Goal: Task Accomplishment & Management: Use online tool/utility

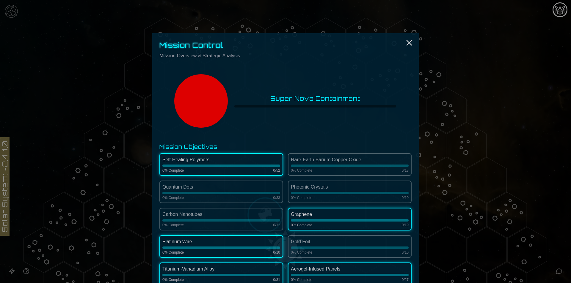
click at [449, 187] on div at bounding box center [285, 141] width 571 height 283
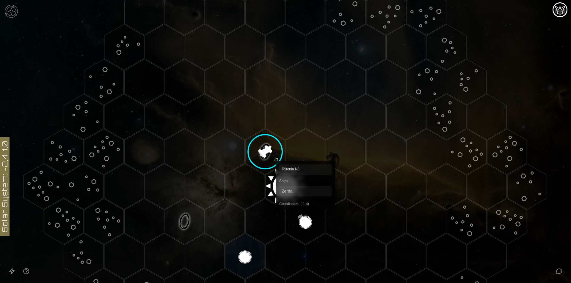
scroll to position [178, 0]
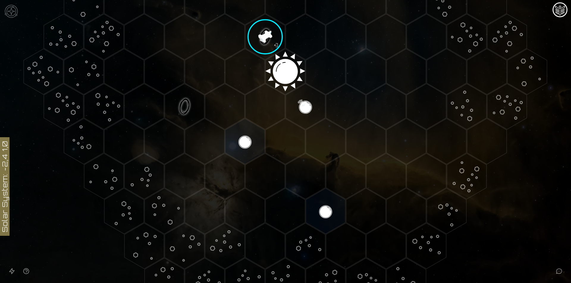
click at [257, 22] on image at bounding box center [265, 37] width 47 height 47
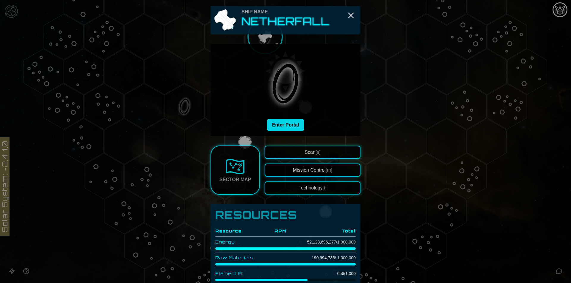
click at [280, 128] on button "Enter Portal" at bounding box center [285, 125] width 37 height 12
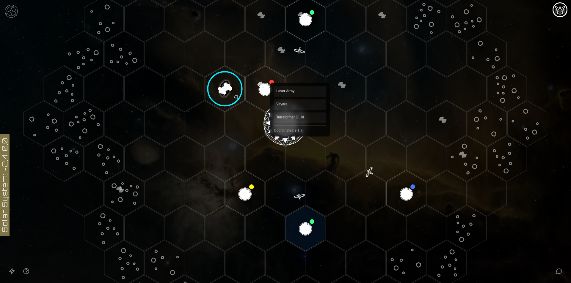
scroll to position [124, 0]
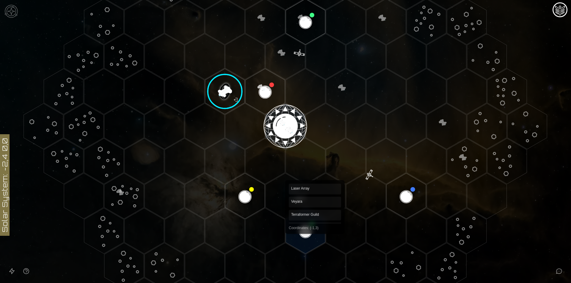
click at [315, 230] on polygon "Hex at coordinates -1,3, clickable" at bounding box center [306, 232] width 40 height 46
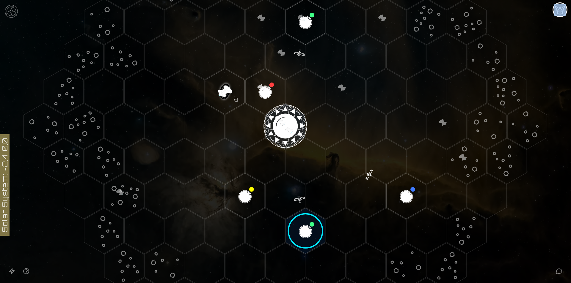
click at [315, 230] on image at bounding box center [305, 231] width 47 height 47
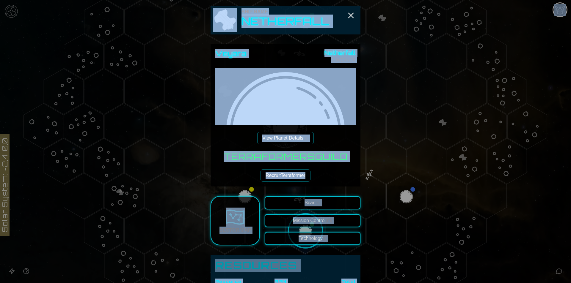
click at [344, 165] on div "Terraformers Guild Recruit Terraformer" at bounding box center [285, 167] width 140 height 30
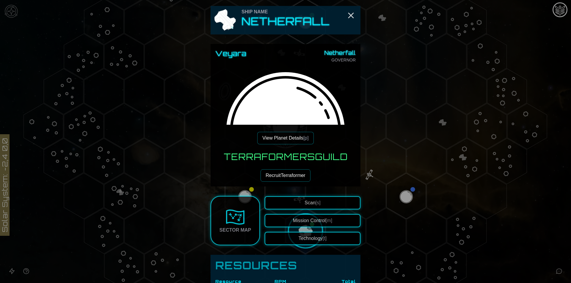
click at [394, 68] on div at bounding box center [285, 141] width 571 height 283
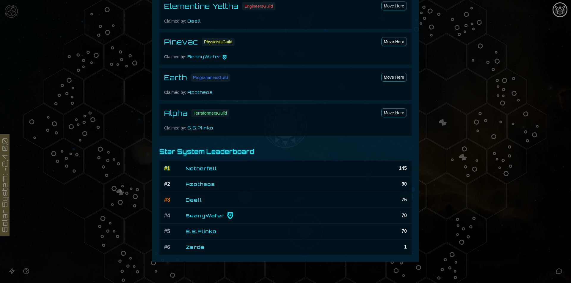
scroll to position [432, 0]
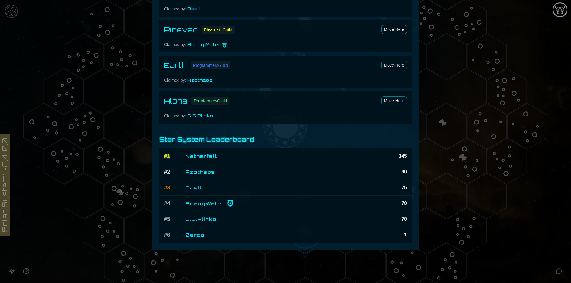
click at [530, 234] on div at bounding box center [285, 141] width 571 height 283
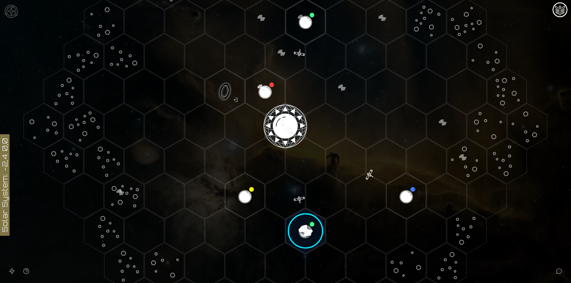
click at [7, 12] on img at bounding box center [11, 11] width 18 height 18
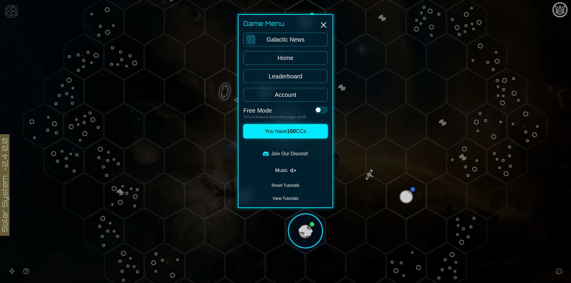
click at [294, 74] on link "Leaderboard" at bounding box center [285, 77] width 84 height 14
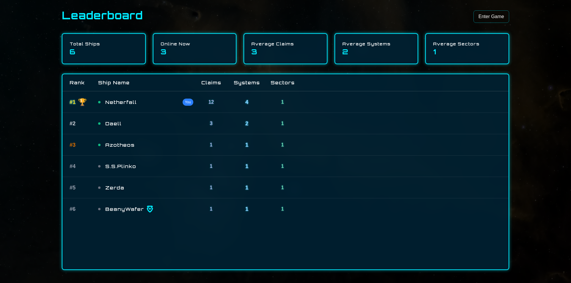
click at [498, 19] on link "Enter Game" at bounding box center [492, 16] width 36 height 12
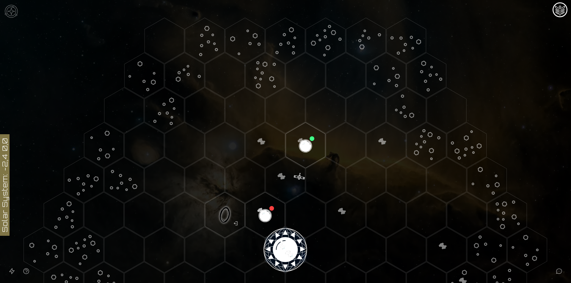
click at [9, 278] on icon at bounding box center [285, 250] width 571 height 501
click at [13, 272] on icon "Open accessible navigation interface" at bounding box center [11, 271] width 7 height 7
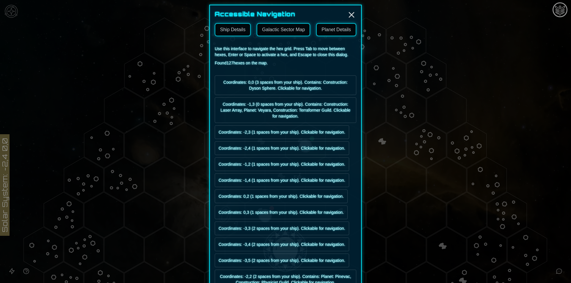
click at [275, 23] on link "Galactic Sector Map" at bounding box center [284, 29] width 54 height 13
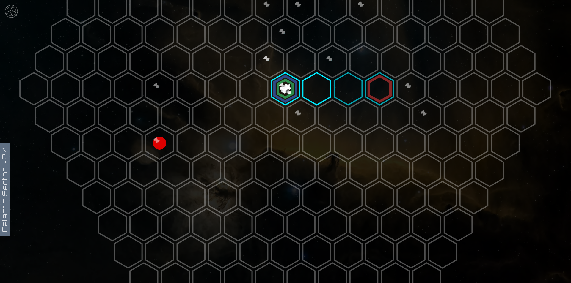
scroll to position [149, 0]
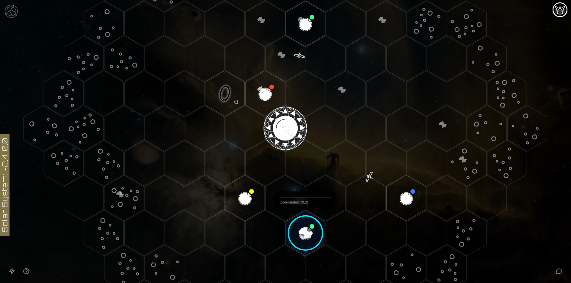
scroll to position [149, 0]
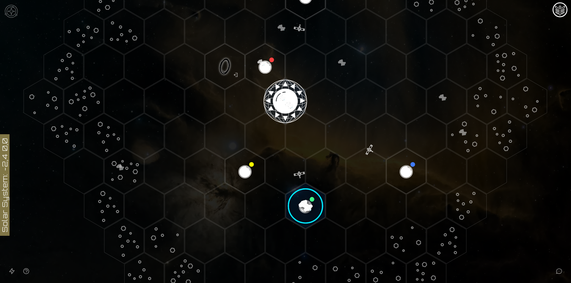
click at [306, 200] on image at bounding box center [305, 206] width 47 height 47
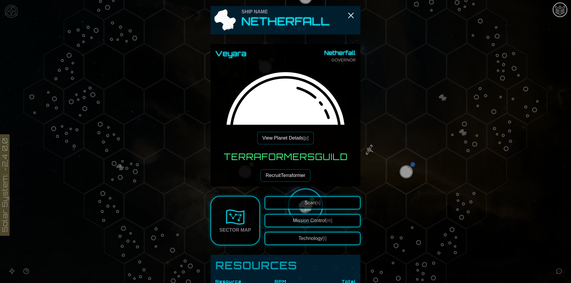
click at [282, 134] on button "View Planet Details [p]" at bounding box center [285, 138] width 56 height 12
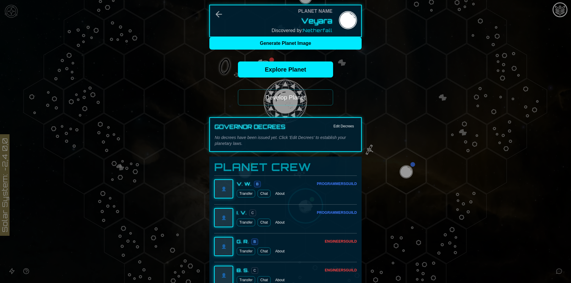
click at [271, 90] on button "Develop Planet" at bounding box center [285, 98] width 95 height 16
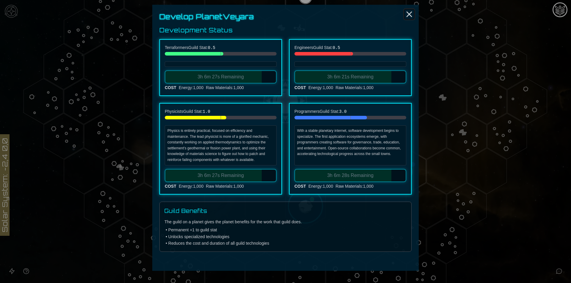
click at [410, 11] on icon "Close" at bounding box center [410, 15] width 10 height 10
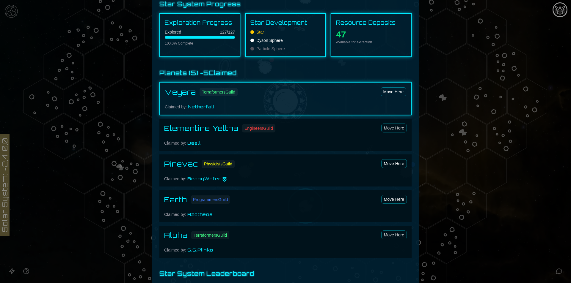
click at [221, 94] on span "Terraformers Guild" at bounding box center [219, 92] width 38 height 8
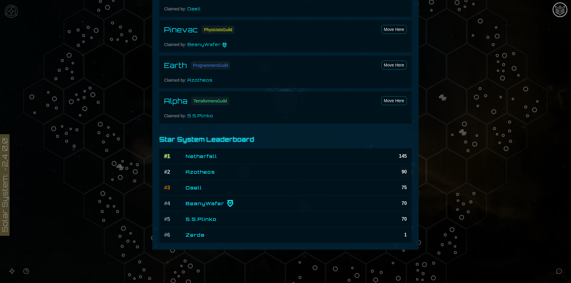
click at [493, 169] on div at bounding box center [285, 141] width 571 height 283
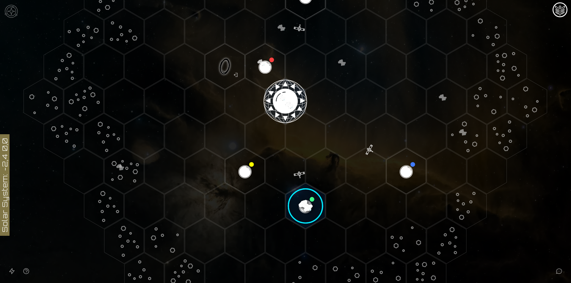
click at [311, 212] on image at bounding box center [305, 206] width 47 height 47
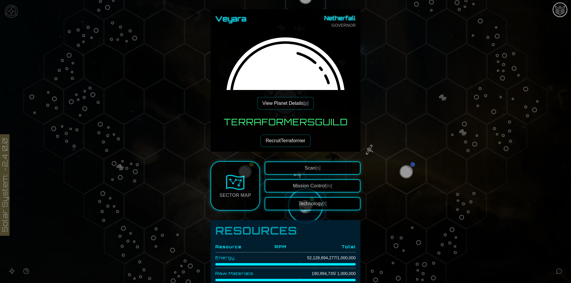
scroll to position [89, 0]
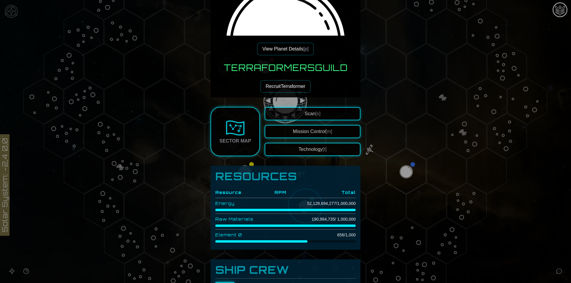
click at [306, 148] on button "Technology [t]" at bounding box center [313, 149] width 96 height 13
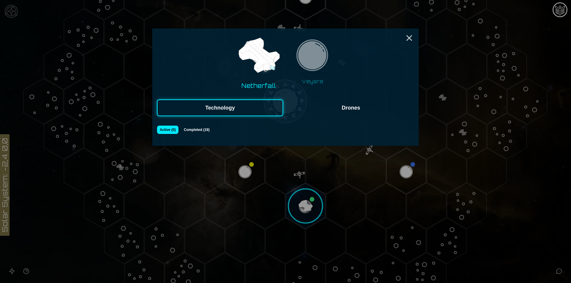
click at [331, 106] on button "Drones" at bounding box center [351, 108] width 126 height 17
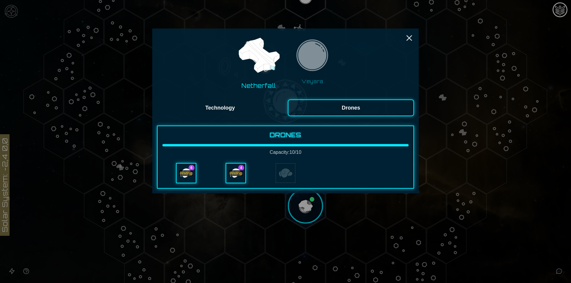
click at [408, 51] on div "Netherfall Veyara" at bounding box center [285, 61] width 257 height 57
click at [183, 176] on div "Waiting" at bounding box center [186, 173] width 14 height 6
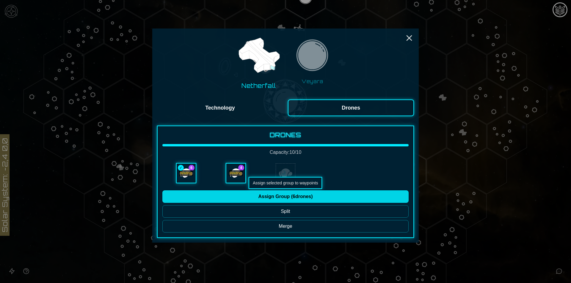
click at [291, 197] on button "Assign Group ( 6 drones)" at bounding box center [285, 197] width 246 height 12
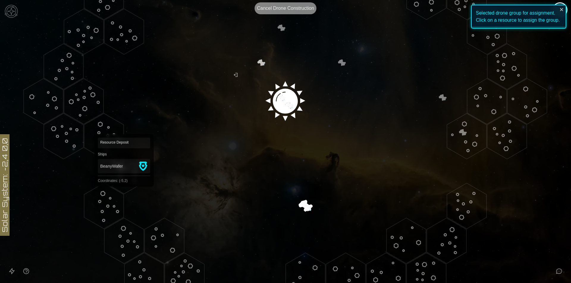
click at [122, 171] on polygon "Hex at coordinates -5,2, clickable" at bounding box center [124, 171] width 40 height 46
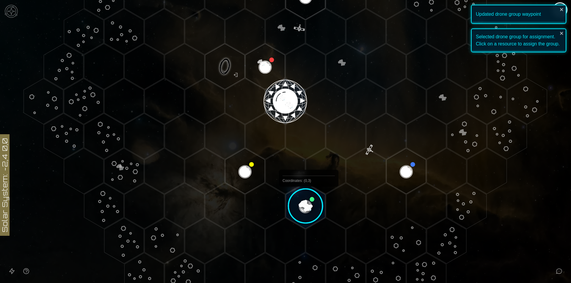
click at [308, 200] on image at bounding box center [305, 206] width 47 height 47
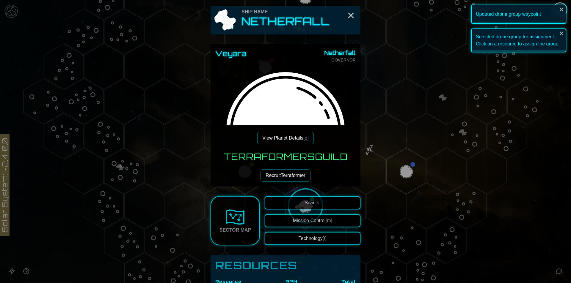
click at [299, 241] on button "Technology [t]" at bounding box center [313, 238] width 96 height 13
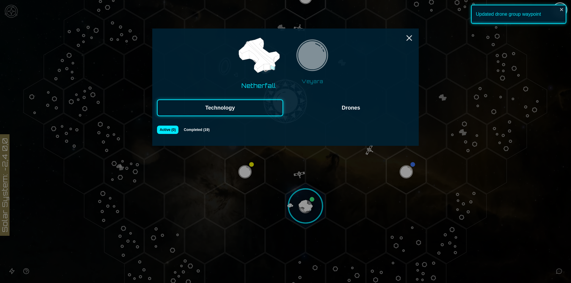
click at [347, 110] on button "Drones" at bounding box center [351, 108] width 126 height 17
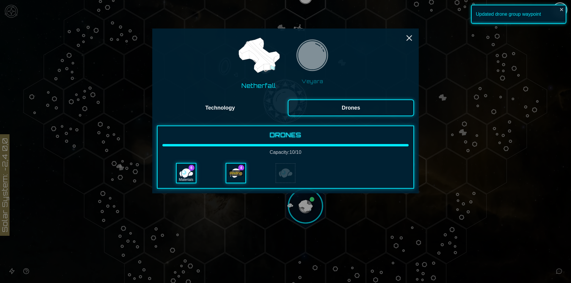
click at [183, 179] on div "Materials" at bounding box center [186, 180] width 19 height 6
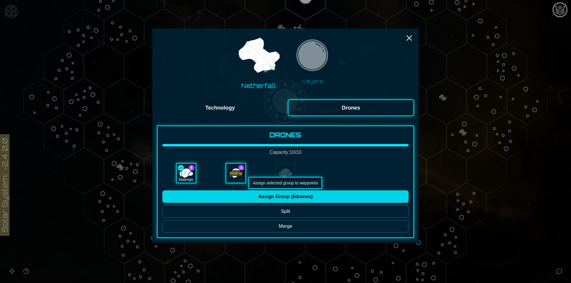
click at [273, 196] on button "Assign Group ( 6 drones)" at bounding box center [285, 197] width 246 height 12
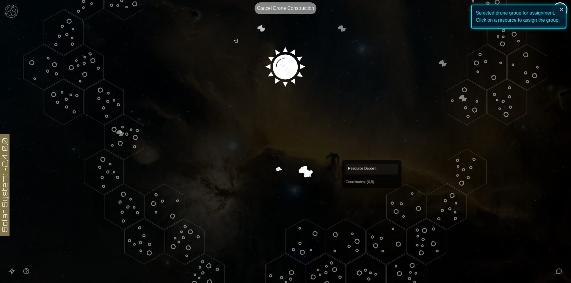
scroll to position [213, 0]
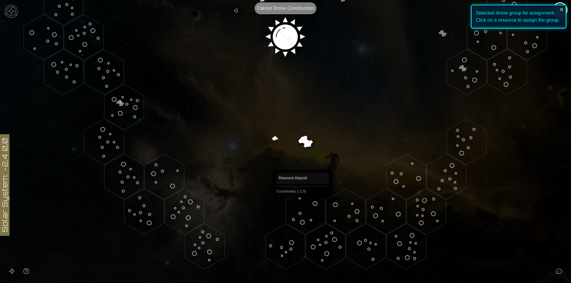
click at [303, 206] on polygon "Hex at coordinates -2,5, clickable" at bounding box center [306, 212] width 40 height 46
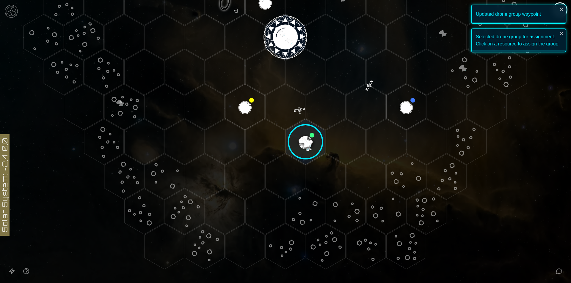
click at [304, 139] on image at bounding box center [305, 142] width 47 height 47
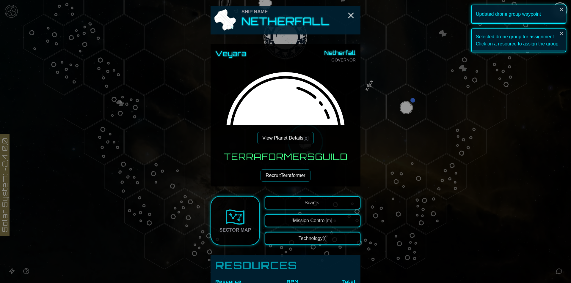
click at [318, 236] on button "Technology [t]" at bounding box center [313, 238] width 96 height 13
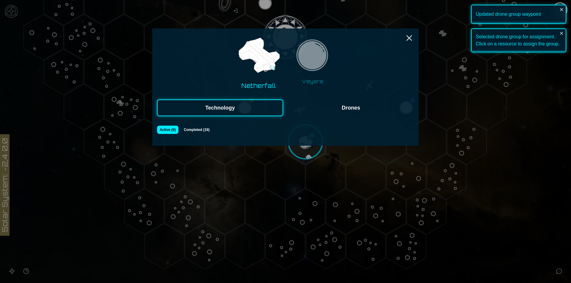
click at [344, 108] on button "Drones" at bounding box center [351, 108] width 126 height 17
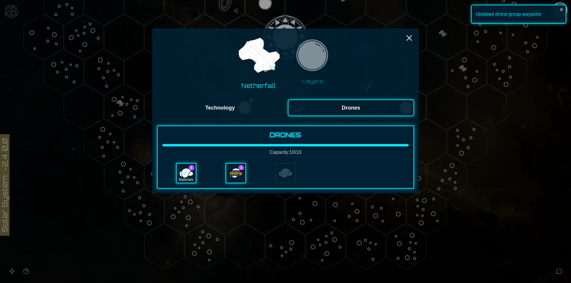
click at [241, 176] on div "Waiting" at bounding box center [235, 173] width 19 height 19
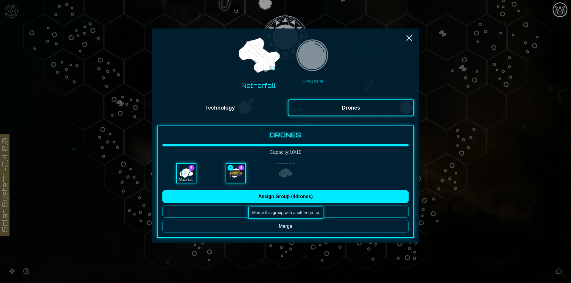
click at [278, 229] on button "Merge" at bounding box center [285, 226] width 246 height 12
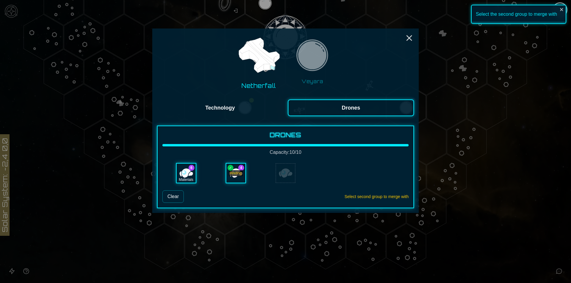
click at [172, 201] on button "Clear" at bounding box center [172, 197] width 21 height 12
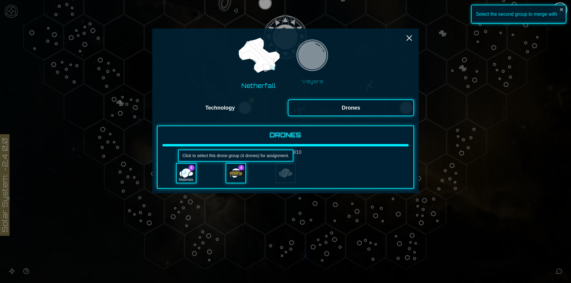
click at [234, 171] on div "Waiting" at bounding box center [236, 173] width 14 height 6
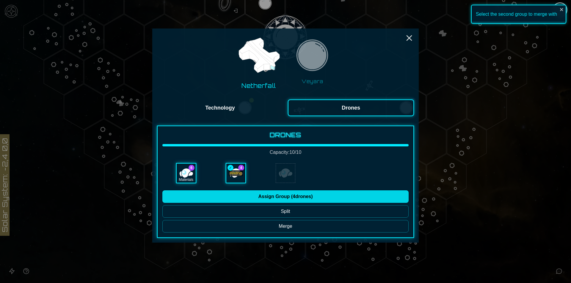
click at [274, 196] on button "Assign Group ( 4 drones)" at bounding box center [285, 197] width 246 height 12
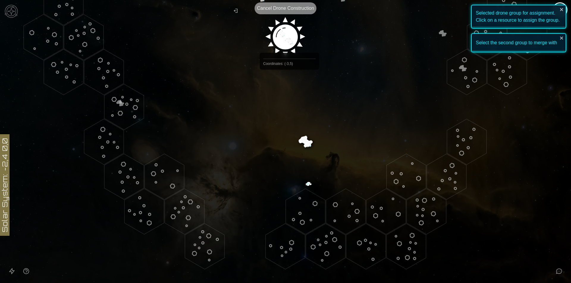
click at [288, 38] on image at bounding box center [285, 35] width 47 height 47
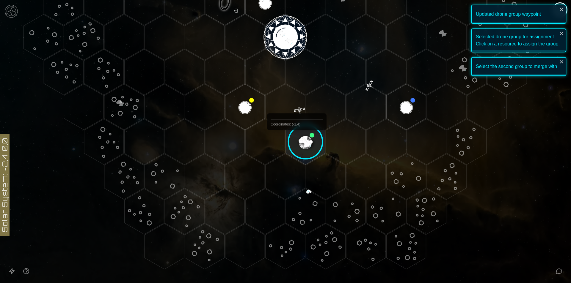
click at [296, 142] on image at bounding box center [305, 142] width 47 height 47
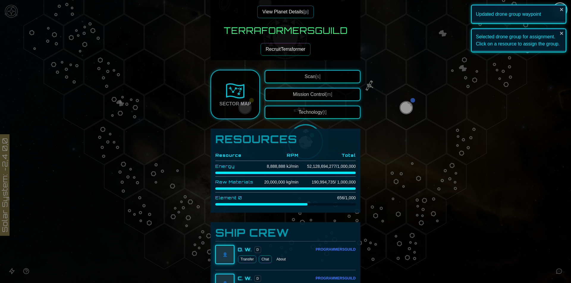
scroll to position [59, 0]
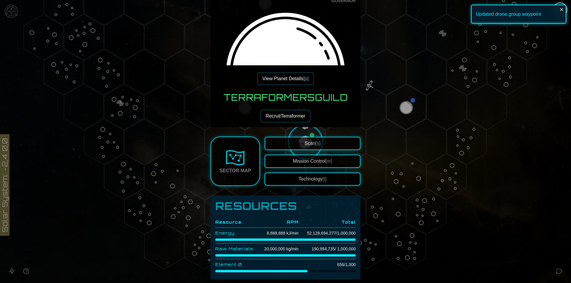
click at [535, 186] on div at bounding box center [285, 141] width 571 height 283
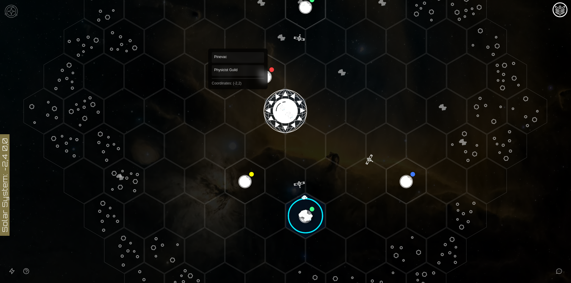
scroll to position [64, 0]
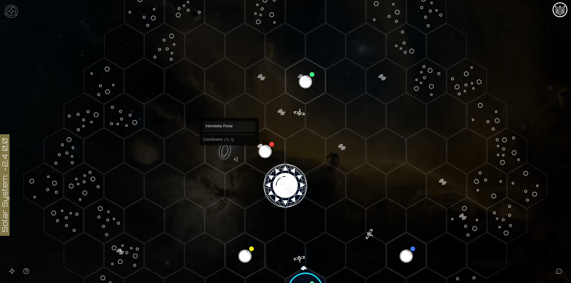
click at [229, 154] on polygon "Hex at coordinates -1,-1, clickable" at bounding box center [225, 151] width 40 height 46
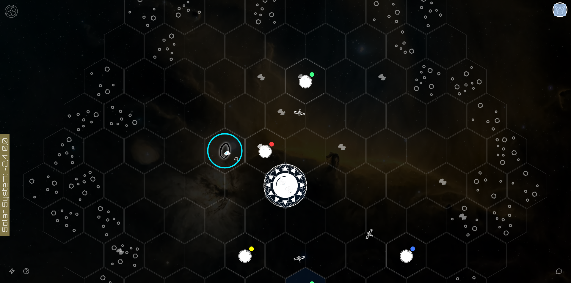
click at [229, 154] on image at bounding box center [225, 151] width 47 height 47
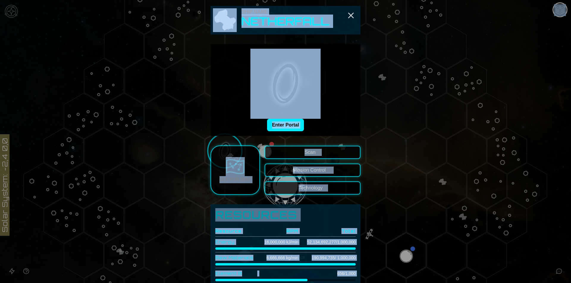
click at [356, 128] on div "Enter Portal" at bounding box center [286, 90] width 150 height 92
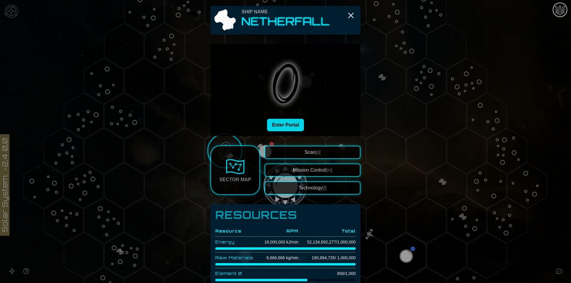
click at [290, 130] on button "Enter Portal" at bounding box center [285, 125] width 37 height 12
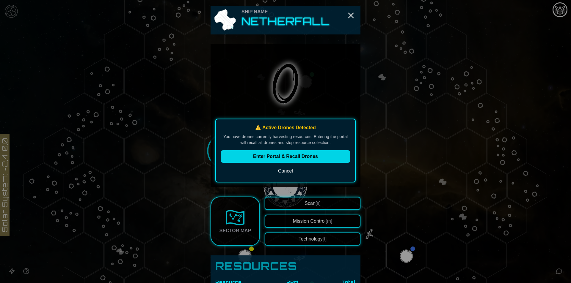
click at [294, 156] on button "Enter Portal & Recall Drones" at bounding box center [286, 157] width 130 height 12
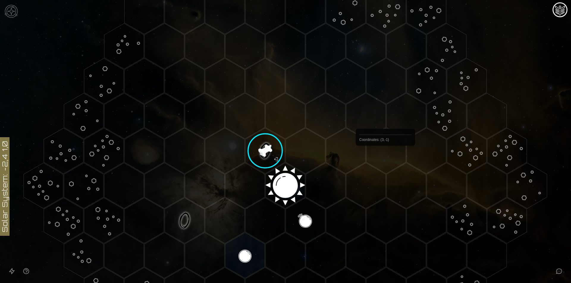
scroll to position [183, 0]
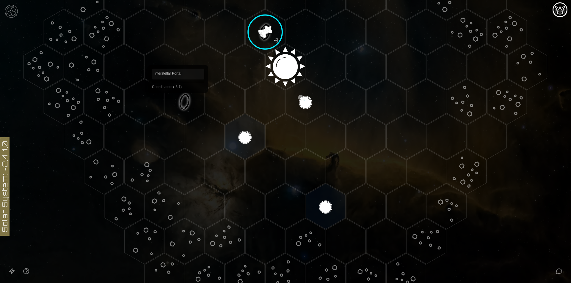
click at [178, 101] on polygon "Hex at coordinates -3,1, clickable" at bounding box center [185, 102] width 40 height 46
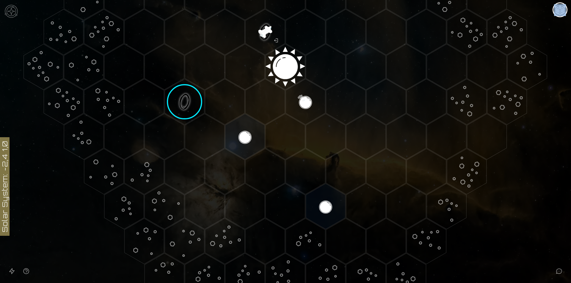
click at [178, 101] on image at bounding box center [184, 102] width 47 height 47
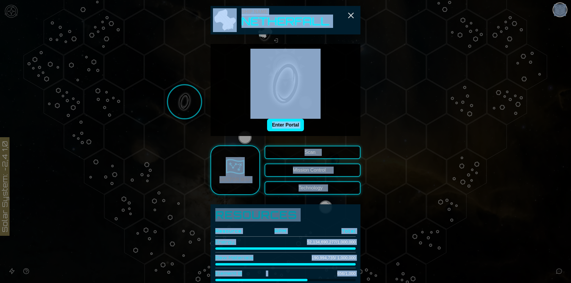
click at [321, 123] on div "Enter Portal" at bounding box center [285, 90] width 140 height 83
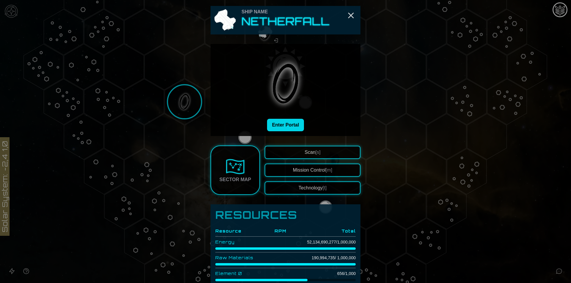
click at [287, 126] on button "Enter Portal" at bounding box center [285, 125] width 37 height 12
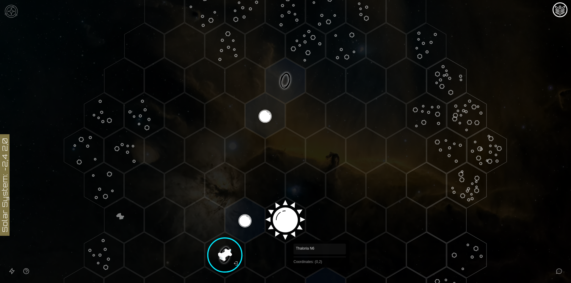
scroll to position [89, 0]
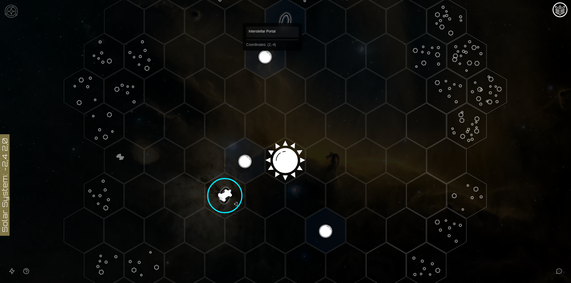
click at [286, 12] on polygon "Hex at coordinates 2,-4, clickable" at bounding box center [286, 22] width 40 height 46
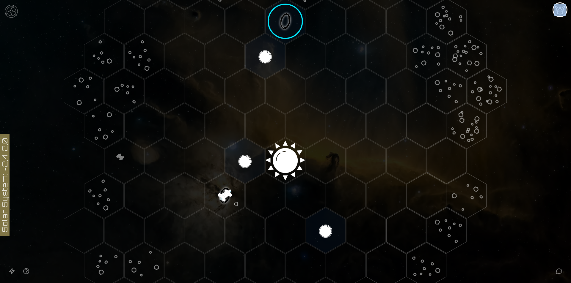
click at [286, 11] on image at bounding box center [285, 21] width 47 height 47
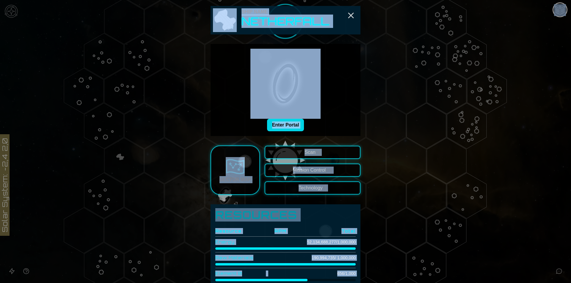
click at [284, 127] on button "Enter Portal" at bounding box center [285, 125] width 37 height 12
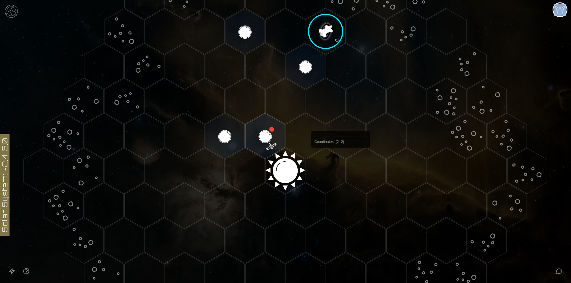
scroll to position [0, 0]
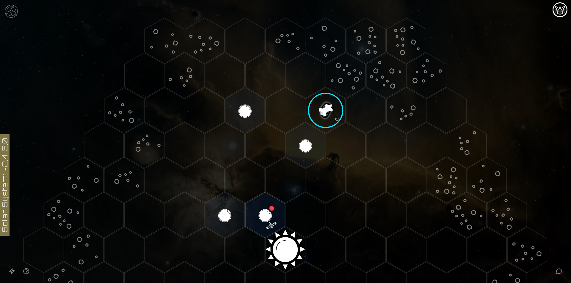
click at [271, 210] on polygon "Hex at coordinates 0,-1, clickable" at bounding box center [265, 215] width 40 height 46
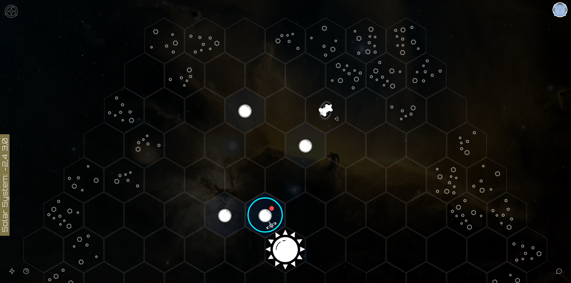
click at [271, 210] on image at bounding box center [265, 215] width 47 height 47
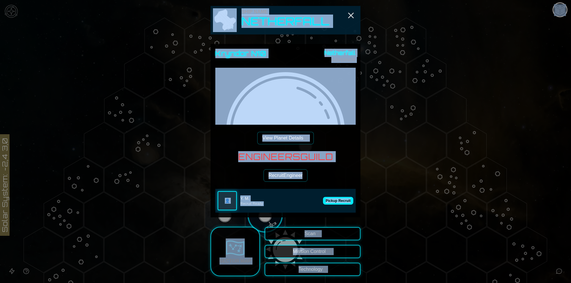
click at [318, 170] on div "Engineers Guild Recruit Engineer 👤 Y. M. Recruit Ready Pickup Recruit" at bounding box center [285, 182] width 140 height 61
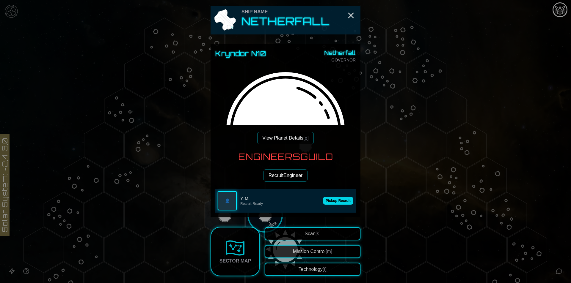
click at [330, 200] on button "Pickup Recruit" at bounding box center [338, 201] width 30 height 8
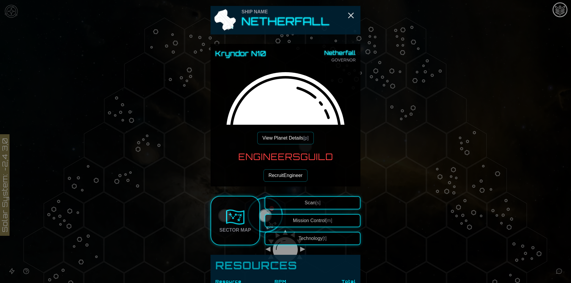
click at [286, 180] on button "Recruit Engineer" at bounding box center [286, 176] width 44 height 12
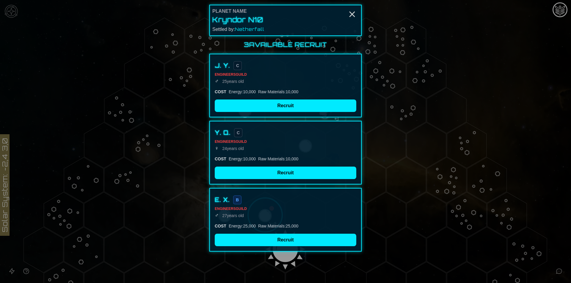
click at [288, 247] on div "E. X. B Engineers Guild ♂ [DEMOGRAPHIC_DATA] COST Energy : 25,000 Raw Materials…" at bounding box center [285, 220] width 152 height 64
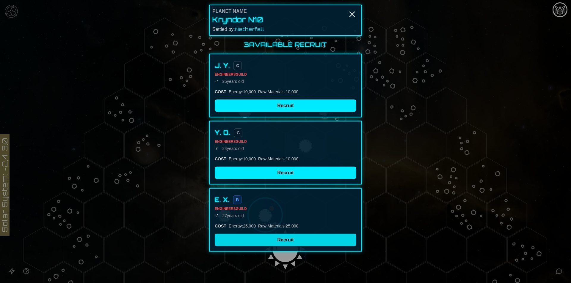
click at [288, 245] on button "Recruit" at bounding box center [286, 240] width 142 height 12
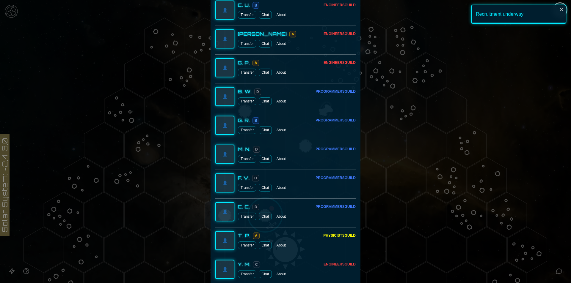
scroll to position [814, 0]
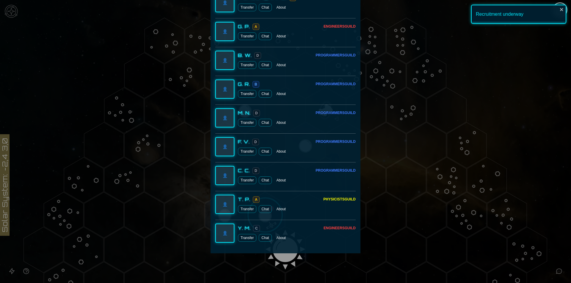
click at [249, 238] on button "Transfer" at bounding box center [247, 238] width 18 height 8
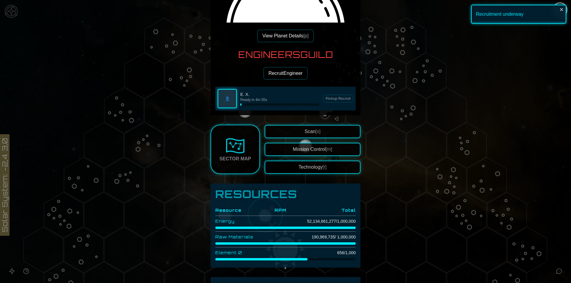
scroll to position [71, 0]
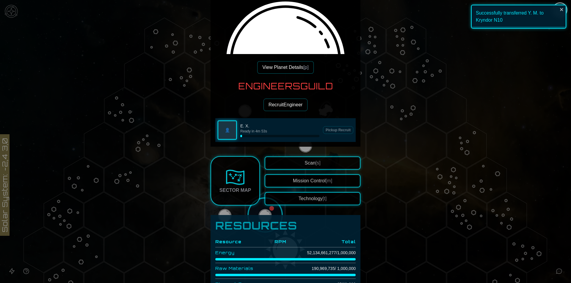
click at [308, 178] on button "Mission Control [m]" at bounding box center [313, 181] width 96 height 13
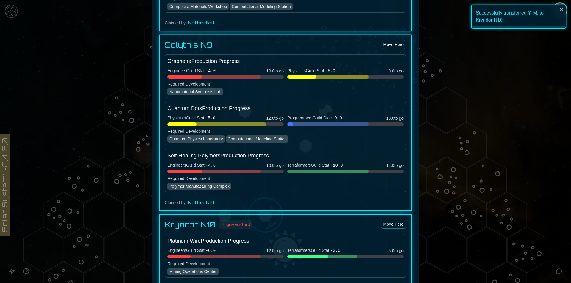
scroll to position [751, 0]
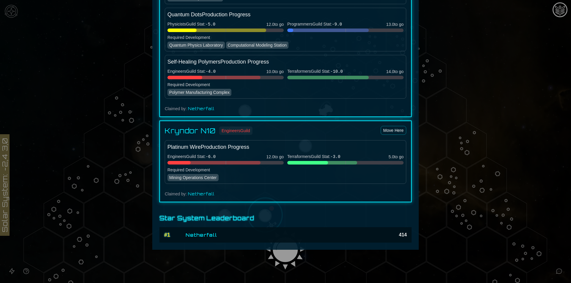
click at [235, 130] on span "Engineers Guild" at bounding box center [235, 131] width 33 height 8
click at [191, 174] on div "Mining Operations Center" at bounding box center [192, 177] width 51 height 7
click at [191, 179] on div "Mining Operations Center" at bounding box center [192, 177] width 51 height 7
click at [230, 180] on div "Mining Operations Center" at bounding box center [285, 177] width 236 height 7
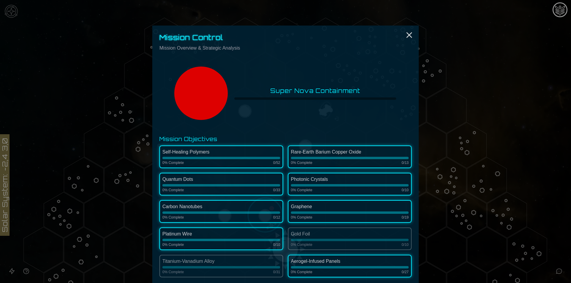
scroll to position [0, 0]
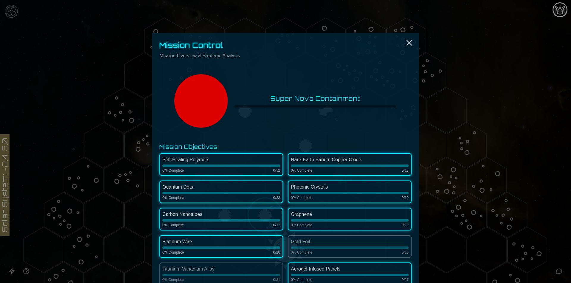
click at [523, 193] on div at bounding box center [285, 141] width 571 height 283
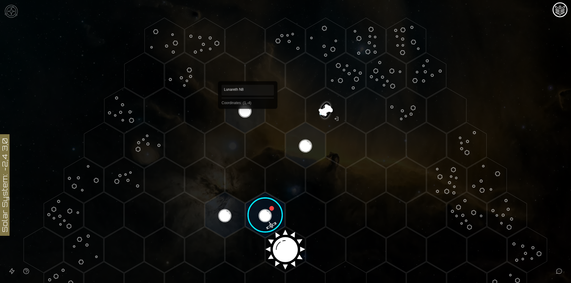
click at [248, 117] on polygon "Hex at coordinates 1,-4, clickable" at bounding box center [245, 111] width 40 height 46
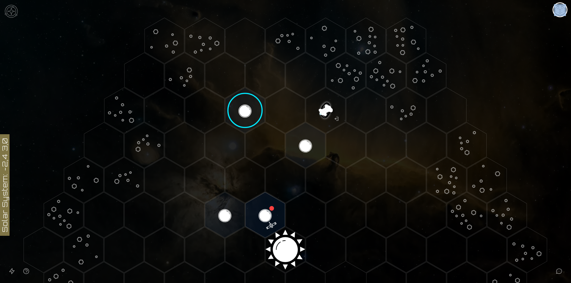
click at [248, 117] on image at bounding box center [245, 110] width 47 height 47
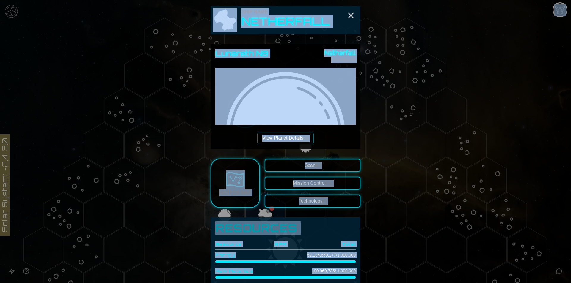
click at [342, 136] on div "Lunareth N8 Netherfall GOVERNOR View Planet Details [p]" at bounding box center [285, 97] width 140 height 96
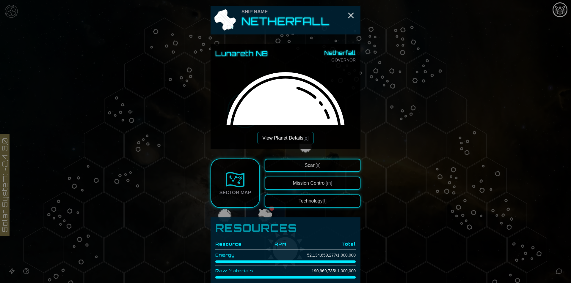
click at [300, 137] on button "View Planet Details [p]" at bounding box center [285, 138] width 56 height 12
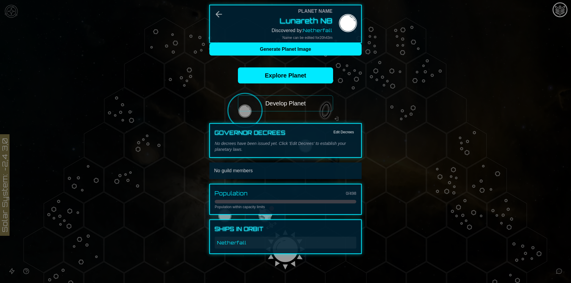
click at [285, 103] on button "Develop Planet" at bounding box center [285, 103] width 95 height 16
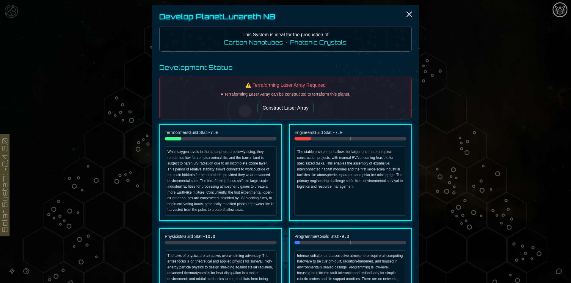
click at [240, 37] on div "This System is ideal for the production of Carbon Nanotubes • Photonic Crystals" at bounding box center [285, 39] width 252 height 26
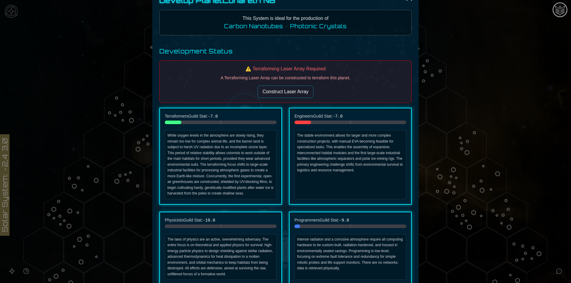
scroll to position [195, 0]
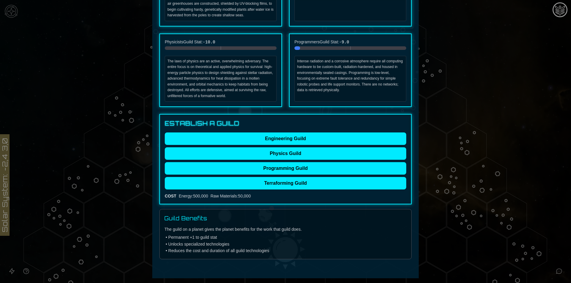
click at [472, 82] on div at bounding box center [285, 141] width 571 height 283
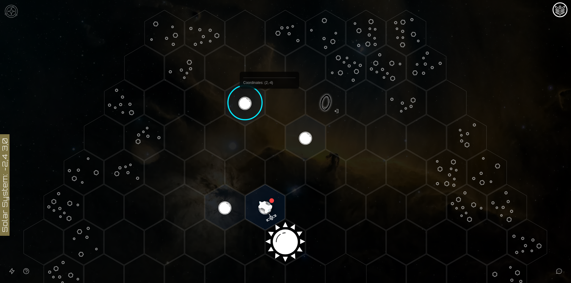
scroll to position [0, 0]
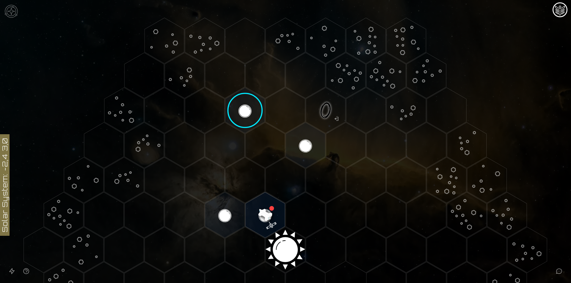
click at [251, 112] on image at bounding box center [245, 110] width 47 height 47
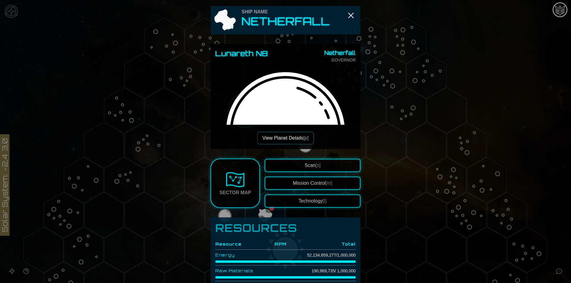
click at [319, 202] on button "Technology [t]" at bounding box center [313, 201] width 96 height 13
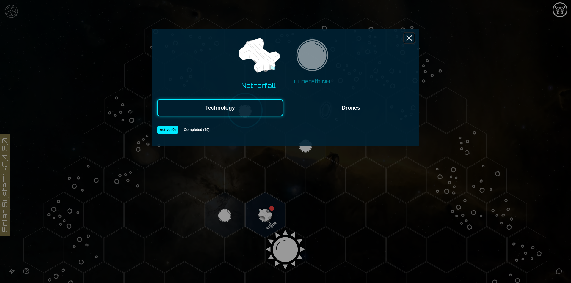
click at [405, 36] on icon "Close" at bounding box center [410, 38] width 10 height 10
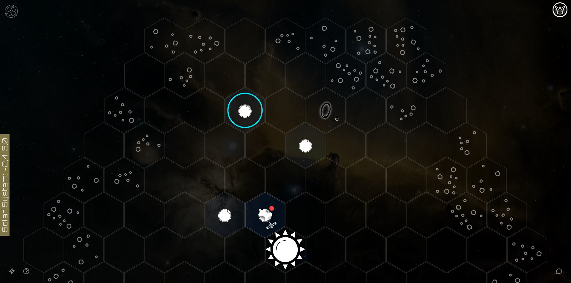
click at [249, 112] on image at bounding box center [245, 110] width 47 height 47
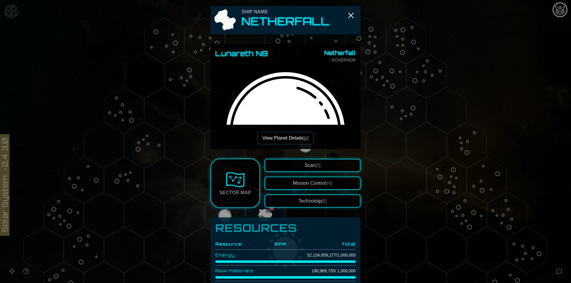
click at [298, 206] on button "Technology [t]" at bounding box center [313, 201] width 96 height 13
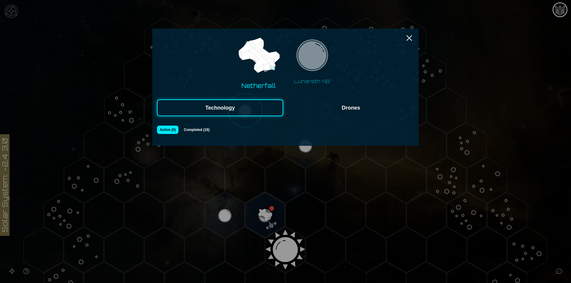
click at [322, 86] on button "Lunareth N8" at bounding box center [312, 61] width 46 height 51
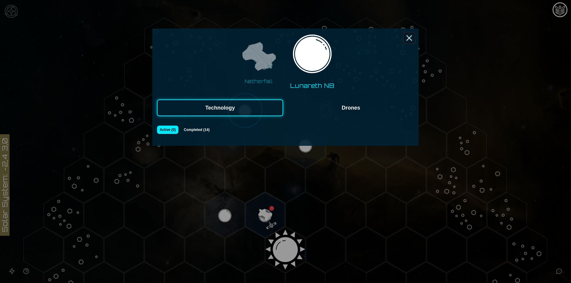
click at [407, 37] on icon "Close" at bounding box center [410, 38] width 10 height 10
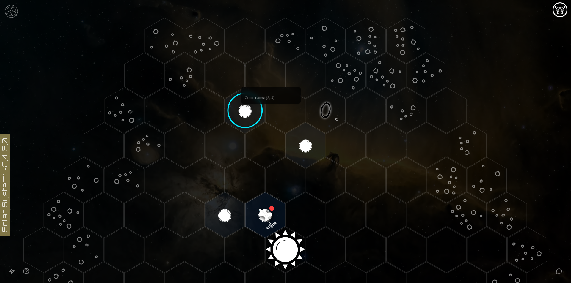
click at [252, 119] on image at bounding box center [245, 110] width 47 height 47
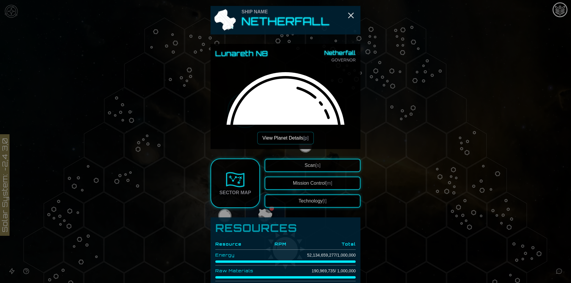
click at [307, 182] on button "Mission Control [m]" at bounding box center [313, 183] width 96 height 13
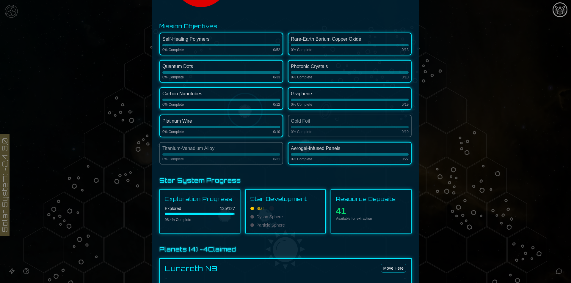
scroll to position [89, 0]
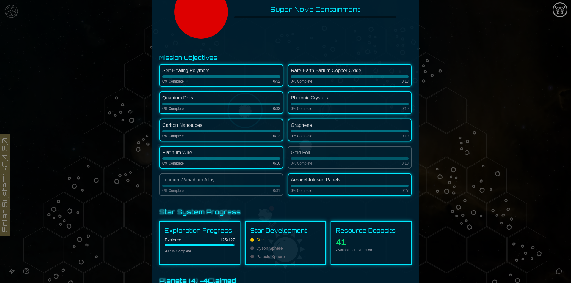
click at [288, 163] on div "Gold Foil 0 % Complete 0 / 10" at bounding box center [350, 157] width 124 height 23
click at [227, 186] on div at bounding box center [221, 186] width 118 height 2
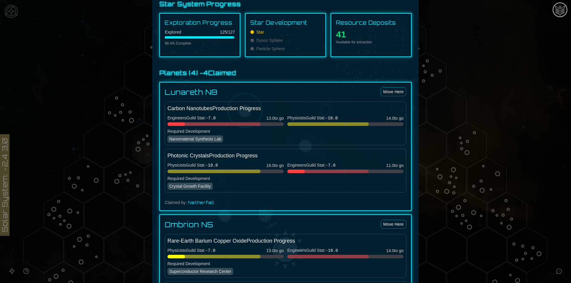
click at [565, 56] on div at bounding box center [285, 141] width 571 height 283
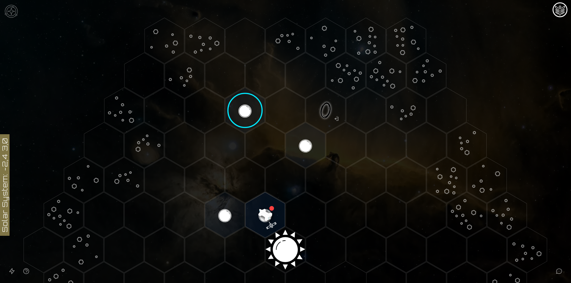
click at [228, 115] on image at bounding box center [245, 110] width 47 height 47
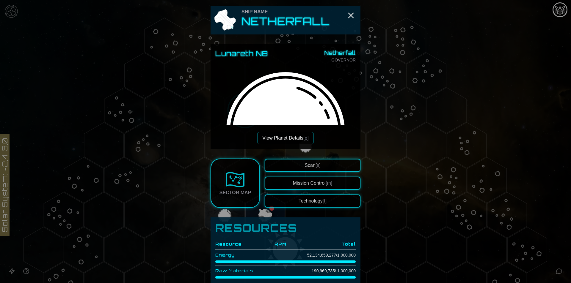
click at [302, 201] on button "Technology [t]" at bounding box center [313, 201] width 96 height 13
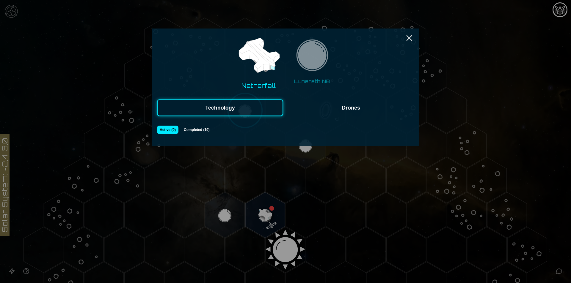
click at [303, 60] on img at bounding box center [312, 56] width 37 height 37
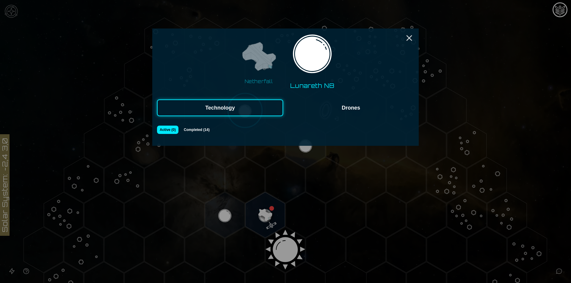
click at [365, 107] on button "Drones" at bounding box center [351, 108] width 126 height 17
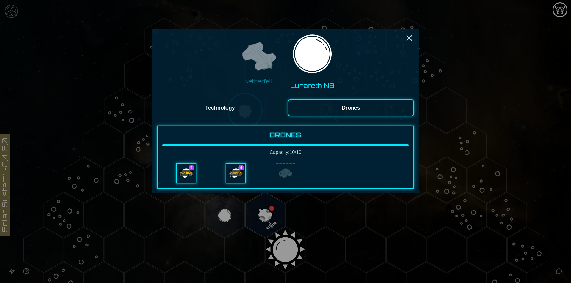
click at [397, 42] on div "Netherfall Lunareth N8" at bounding box center [285, 61] width 257 height 57
click at [396, 51] on div "Netherfall Lunareth N8" at bounding box center [285, 61] width 257 height 57
click at [179, 177] on div "Waiting" at bounding box center [186, 173] width 19 height 19
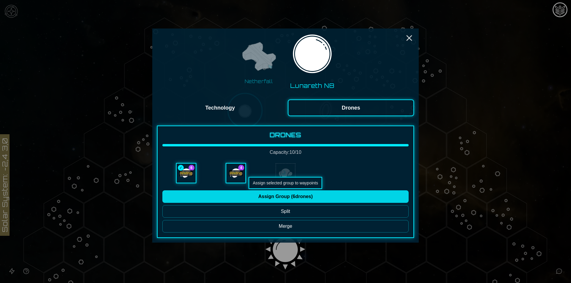
click at [266, 201] on button "Assign Group ( 6 drones)" at bounding box center [285, 197] width 246 height 12
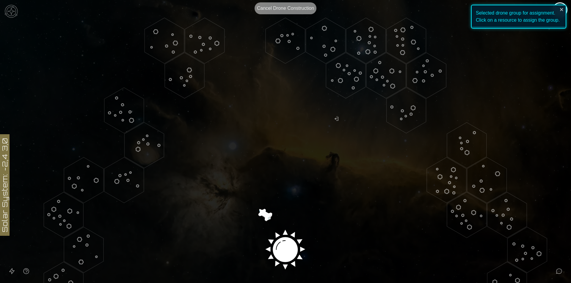
click at [140, 160] on polygon "Hex at coordinates -2,-3, clickable" at bounding box center [144, 146] width 40 height 46
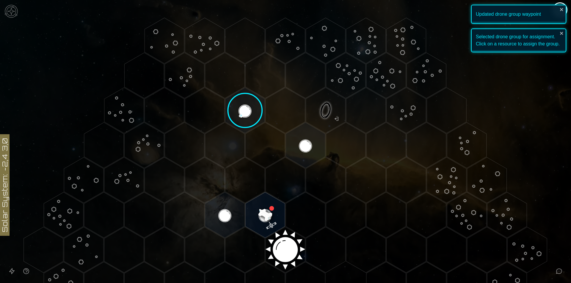
click at [237, 107] on image at bounding box center [245, 110] width 47 height 47
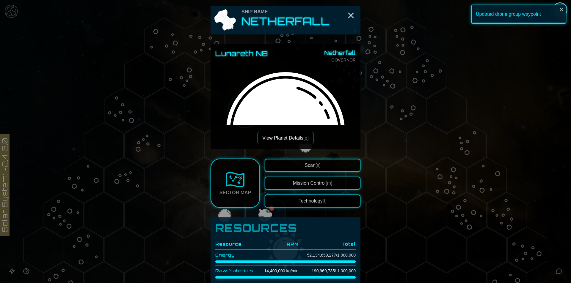
click at [297, 203] on button "Technology [t]" at bounding box center [313, 201] width 96 height 13
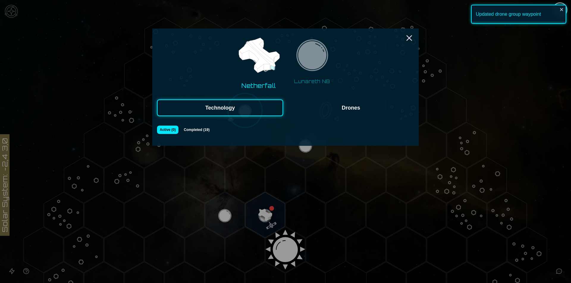
click at [347, 112] on button "Drones" at bounding box center [351, 108] width 126 height 17
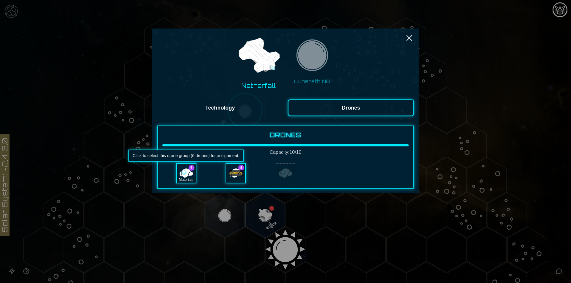
click at [187, 175] on div "Materials" at bounding box center [186, 173] width 19 height 19
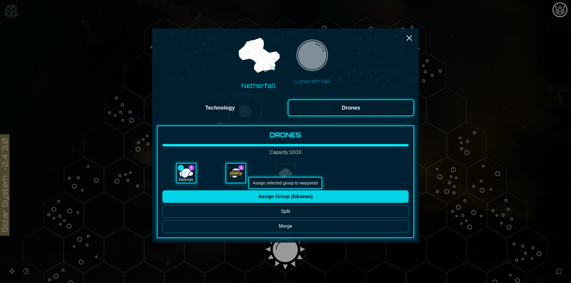
click at [254, 191] on button "Assign Group ( 6 drones)" at bounding box center [285, 197] width 246 height 12
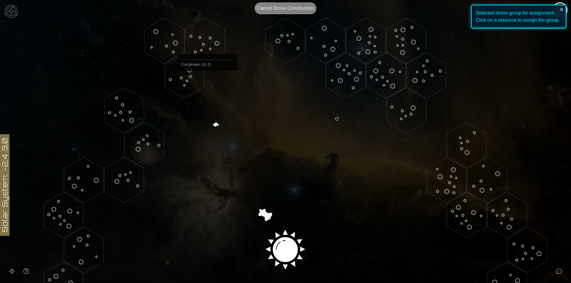
click at [200, 84] on polygon "Hex at coordinates 0,-5, clickable" at bounding box center [185, 76] width 40 height 46
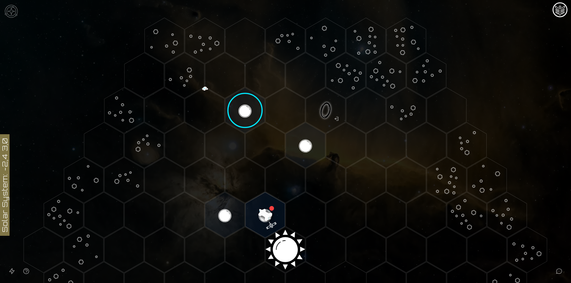
click at [248, 122] on image at bounding box center [245, 110] width 47 height 47
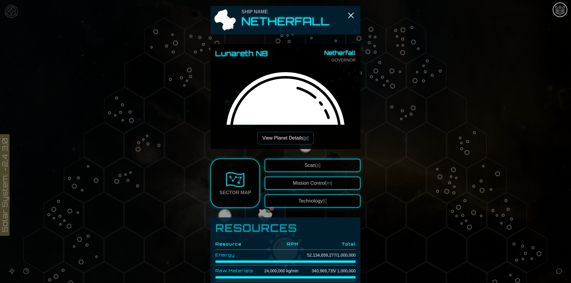
click at [510, 111] on div at bounding box center [285, 141] width 571 height 283
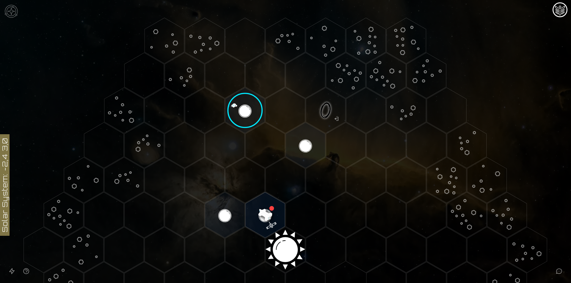
click at [246, 115] on image at bounding box center [245, 110] width 47 height 47
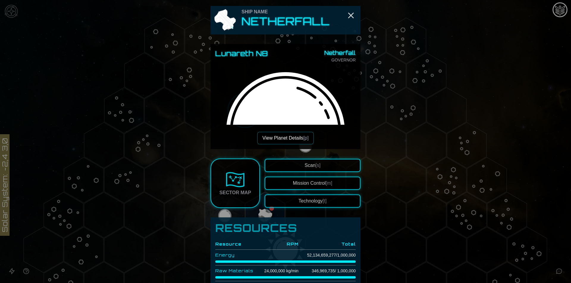
click at [330, 202] on button "Technology [t]" at bounding box center [313, 201] width 96 height 13
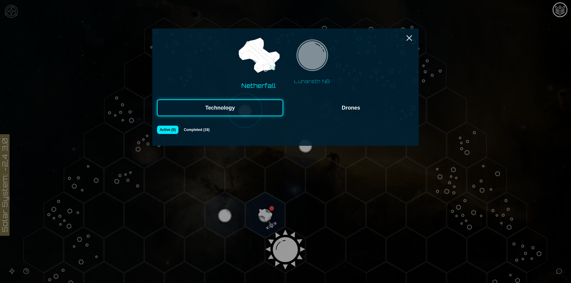
click at [314, 108] on button "Drones" at bounding box center [351, 108] width 126 height 17
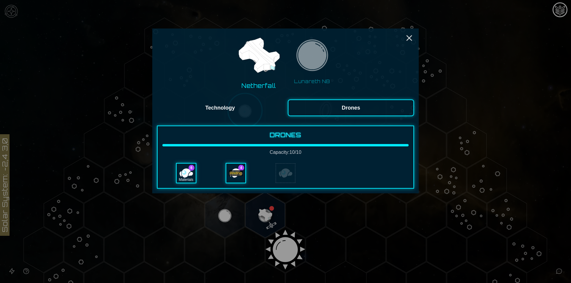
click at [230, 168] on div "Waiting" at bounding box center [235, 173] width 19 height 19
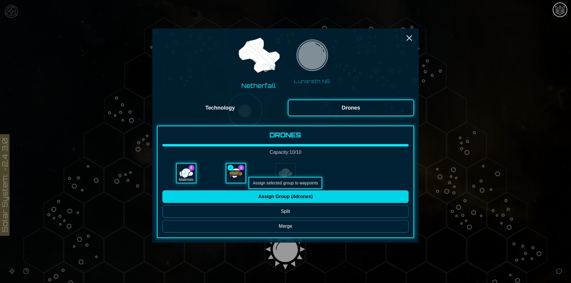
click at [262, 200] on button "Assign Group ( 4 drones)" at bounding box center [285, 197] width 246 height 12
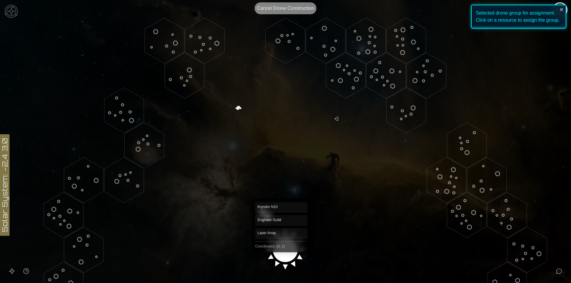
click at [281, 248] on image at bounding box center [285, 248] width 47 height 47
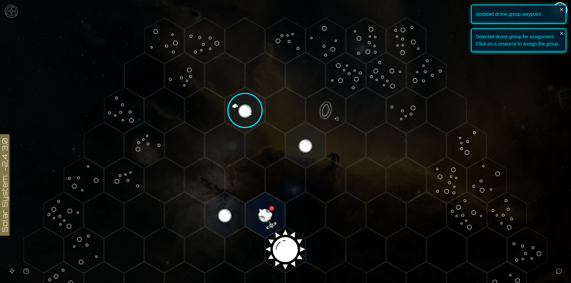
click at [245, 118] on image at bounding box center [245, 110] width 47 height 47
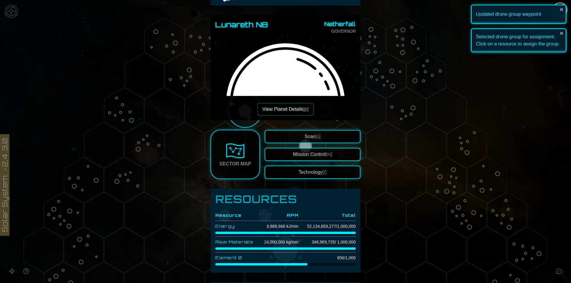
scroll to position [59, 0]
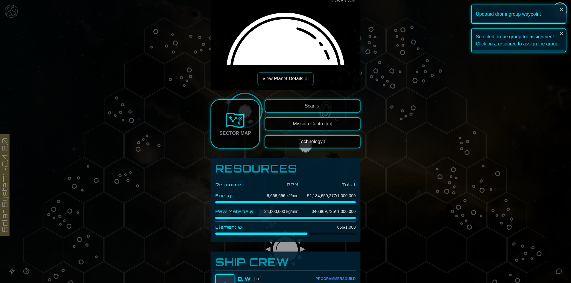
click at [281, 78] on button "View Planet Details [p]" at bounding box center [285, 79] width 56 height 12
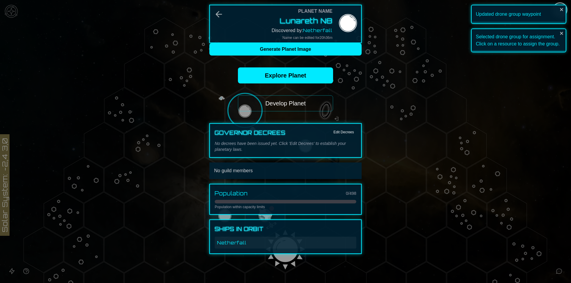
click at [284, 100] on button "Develop Planet" at bounding box center [285, 103] width 95 height 16
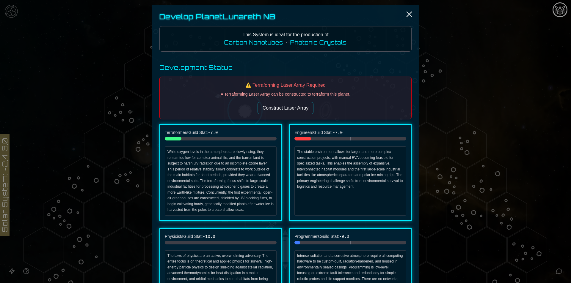
click at [275, 105] on button "Construct Laser Array" at bounding box center [286, 108] width 56 height 12
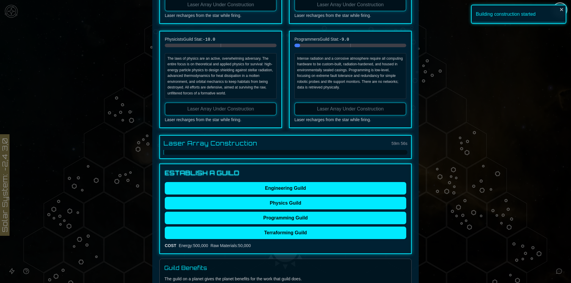
scroll to position [178, 0]
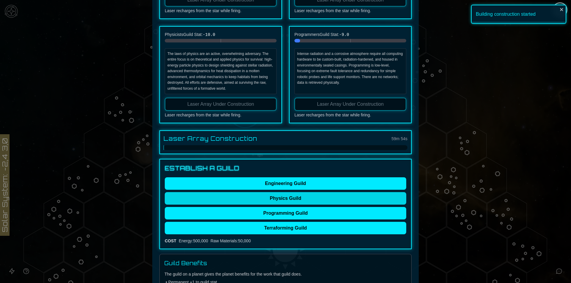
click at [276, 200] on button "Physics Guild" at bounding box center [286, 198] width 242 height 12
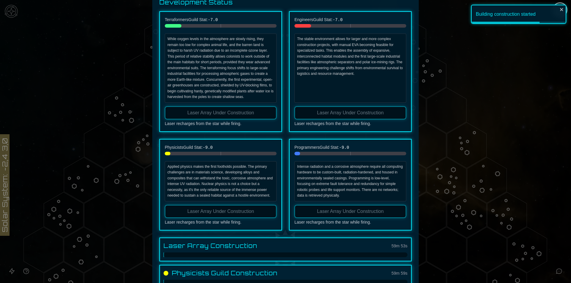
scroll to position [61, 0]
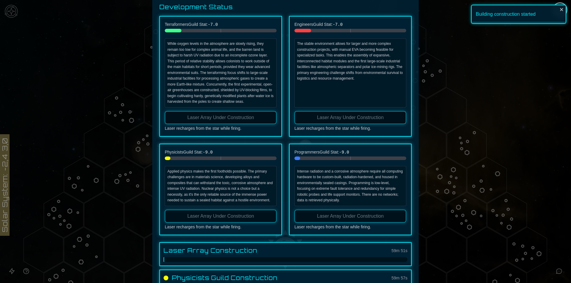
click at [496, 90] on div at bounding box center [285, 141] width 571 height 283
